Goal: Task Accomplishment & Management: Use online tool/utility

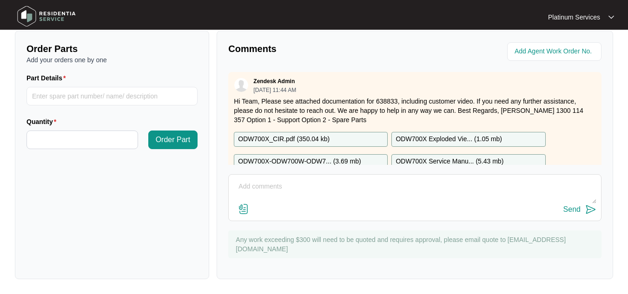
scroll to position [46, 0]
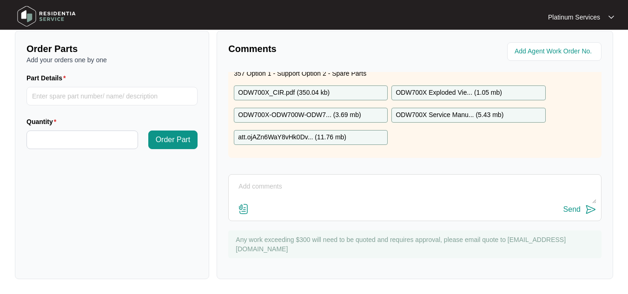
click at [28, 18] on img at bounding box center [46, 16] width 65 height 28
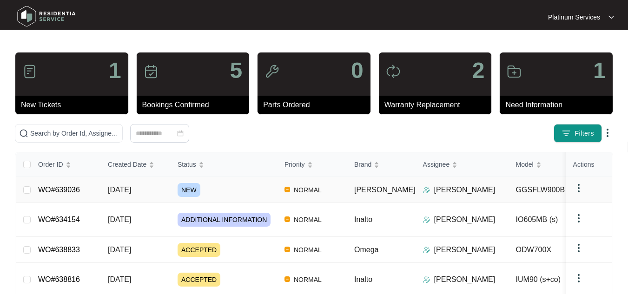
click at [131, 186] on span "[DATE]" at bounding box center [119, 190] width 23 height 8
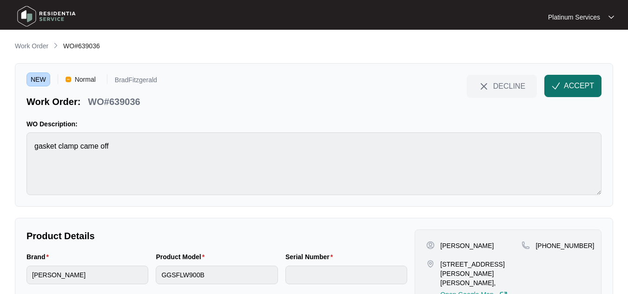
click at [576, 80] on button "ACCEPT" at bounding box center [572, 86] width 57 height 22
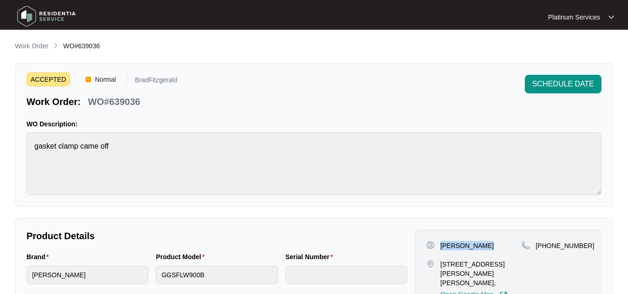
drag, startPoint x: 480, startPoint y: 246, endPoint x: 440, endPoint y: 246, distance: 40.4
click at [440, 246] on div "[PERSON_NAME]" at bounding box center [473, 245] width 95 height 9
copy p "[PERSON_NAME]"
click at [469, 275] on p "[STREET_ADDRESS][PERSON_NAME][PERSON_NAME]," at bounding box center [480, 274] width 81 height 28
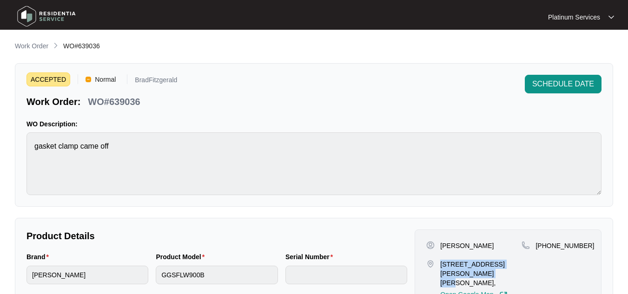
drag, startPoint x: 469, startPoint y: 275, endPoint x: 440, endPoint y: 263, distance: 31.1
click at [440, 263] on p "[STREET_ADDRESS][PERSON_NAME][PERSON_NAME]," at bounding box center [480, 274] width 81 height 28
copy p "[STREET_ADDRESS][PERSON_NAME][PERSON_NAME],"
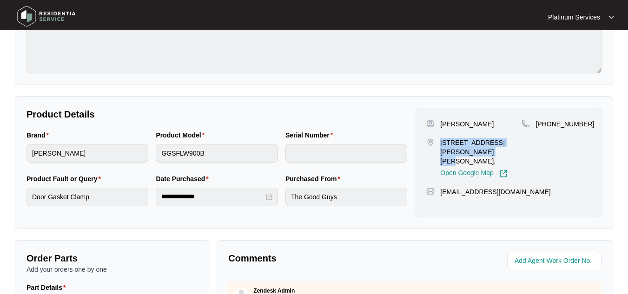
scroll to position [128, 0]
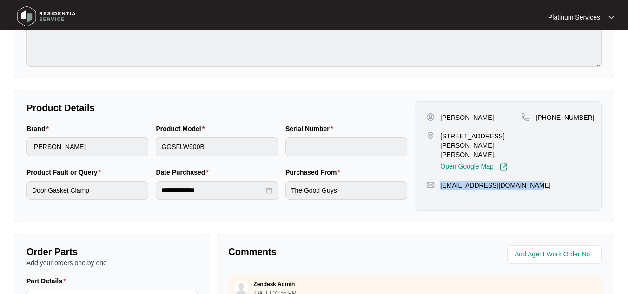
drag, startPoint x: 533, startPoint y: 181, endPoint x: 439, endPoint y: 177, distance: 94.4
click at [439, 177] on div "[PERSON_NAME] [GEOGRAPHIC_DATA][PERSON_NAME][PERSON_NAME] 5043, Open Google Map…" at bounding box center [507, 156] width 187 height 110
copy p "[EMAIL_ADDRESS][DOMAIN_NAME]"
drag, startPoint x: 588, startPoint y: 112, endPoint x: 535, endPoint y: 118, distance: 52.9
click at [535, 118] on div "[PERSON_NAME] [GEOGRAPHIC_DATA][PERSON_NAME][PERSON_NAME] 5043, Open Google Map…" at bounding box center [507, 156] width 187 height 110
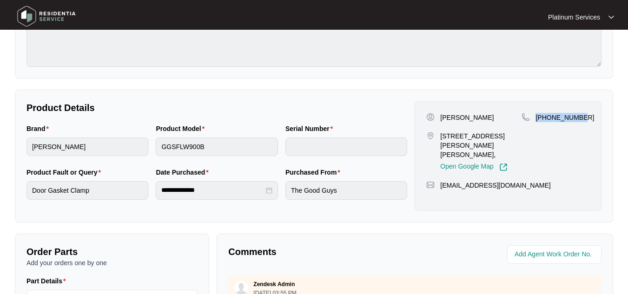
copy p "[PHONE_NUMBER]"
click at [161, 161] on div "Product Model GGSFLW900B" at bounding box center [216, 146] width 129 height 44
click at [25, 212] on div "**********" at bounding box center [314, 156] width 598 height 133
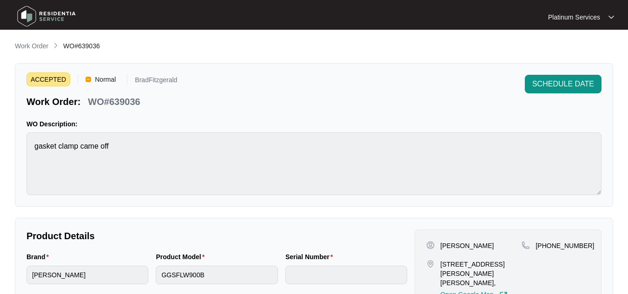
click at [25, 152] on div "ACCEPTED Normal BradFitzgerald Work Order: WO#639036 SCHEDULE DATE WO Descripti…" at bounding box center [314, 135] width 598 height 144
click at [128, 106] on p "WO#639036" at bounding box center [114, 101] width 52 height 13
copy p "639036"
click at [128, 106] on p "WO#639036" at bounding box center [114, 101] width 52 height 13
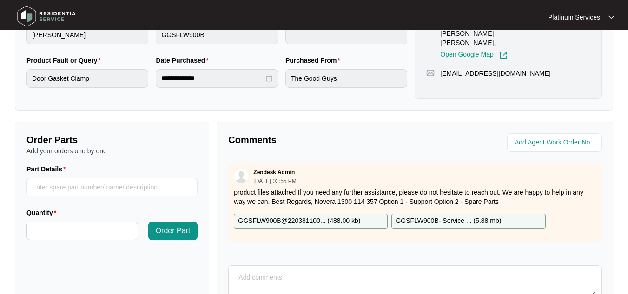
scroll to position [243, 0]
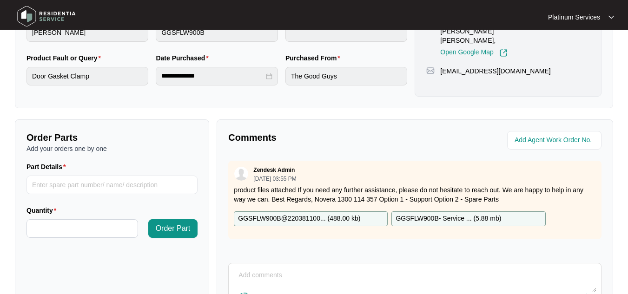
click at [283, 242] on div "Zendesk Admin [DATE] 03:55 PM product files attached If you need any further as…" at bounding box center [414, 207] width 373 height 93
click at [265, 271] on textarea at bounding box center [414, 280] width 363 height 24
type textarea "Hi Team, Will you send any parts before we attend? Thank you."
click at [616, 207] on div "Comments Zendesk Admin [DATE] 03:55 PM product files attached If you need any f…" at bounding box center [415, 243] width 404 height 249
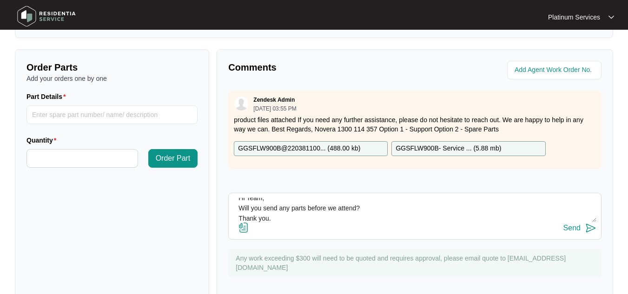
scroll to position [332, 0]
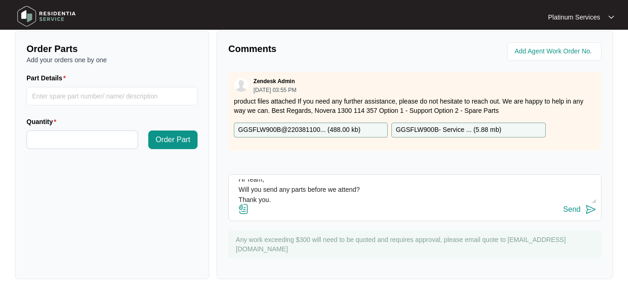
click at [588, 207] on img at bounding box center [590, 209] width 11 height 11
